Goal: Task Accomplishment & Management: Complete application form

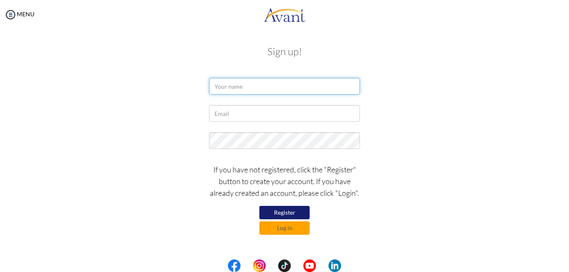
click at [253, 86] on input "text" at bounding box center [284, 86] width 151 height 17
drag, startPoint x: 252, startPoint y: 88, endPoint x: 278, endPoint y: 88, distance: 26.0
click at [278, 88] on input "ELODIA ATA" at bounding box center [284, 86] width 151 height 17
type input "MBAH ELODIA ATA"
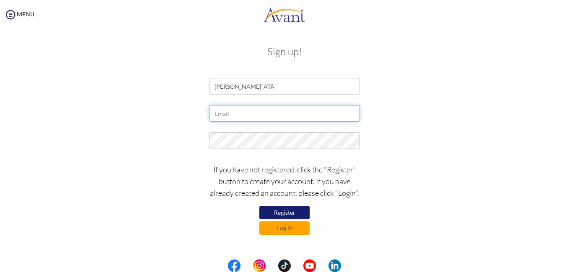
click at [214, 116] on input "text" at bounding box center [284, 113] width 151 height 17
type input "mbahelodia11@gmail.com"
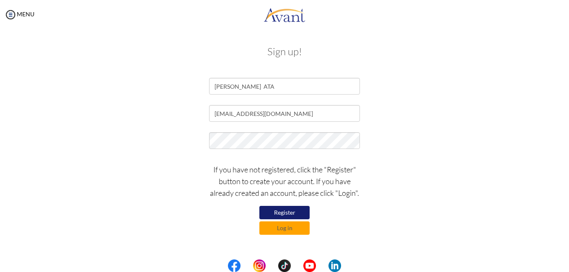
click at [283, 212] on button "Register" at bounding box center [284, 212] width 50 height 13
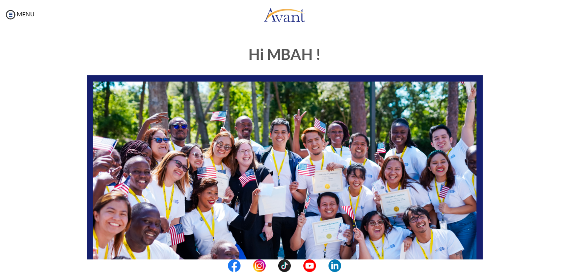
scroll to position [193, 0]
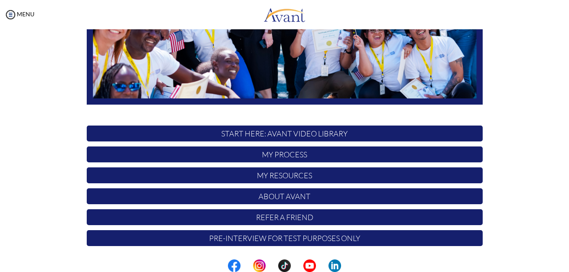
click at [565, 264] on center at bounding box center [284, 266] width 569 height 13
click at [564, 264] on center at bounding box center [284, 266] width 569 height 13
